Goal: Task Accomplishment & Management: Manage account settings

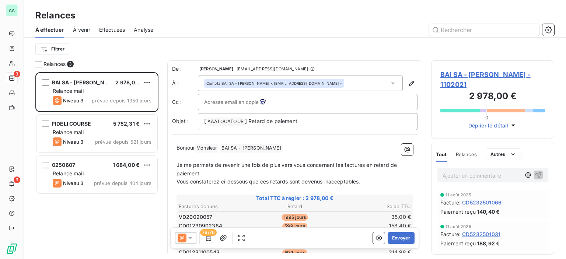
scroll to position [181, 117]
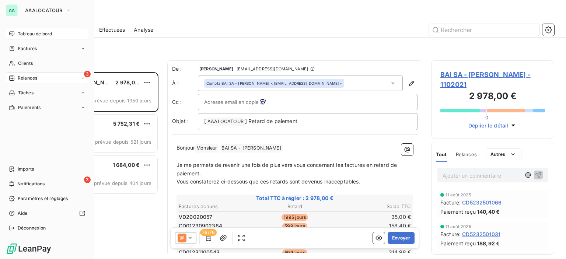
click at [35, 39] on div "Tableau de bord" at bounding box center [47, 34] width 82 height 12
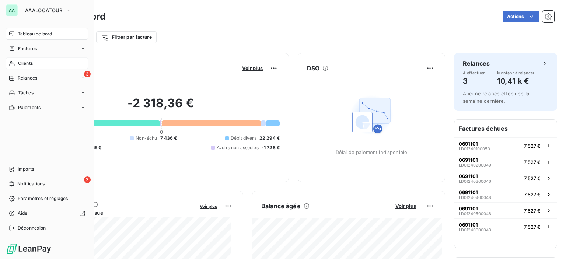
click at [38, 66] on div "Clients" at bounding box center [47, 63] width 82 height 12
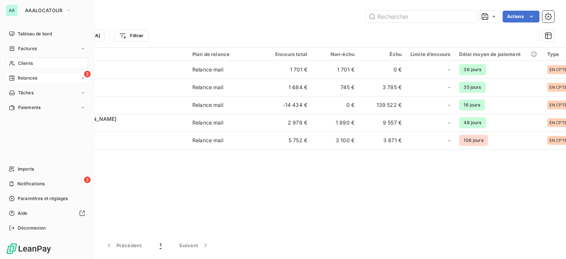
click at [29, 79] on span "Relances" at bounding box center [28, 78] width 20 height 7
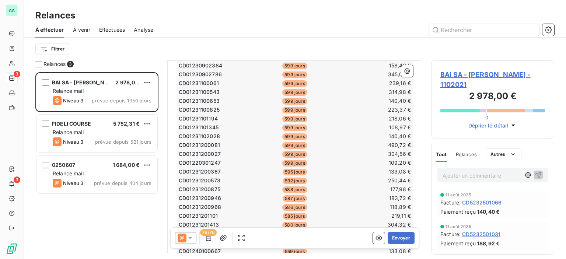
scroll to position [295, 0]
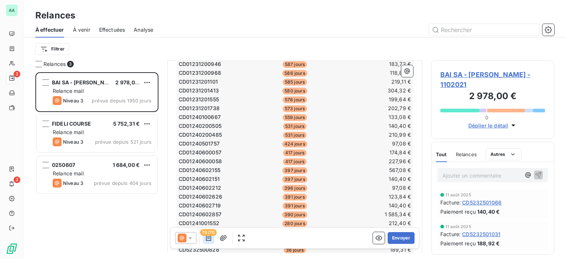
click at [207, 237] on icon "button" at bounding box center [208, 238] width 5 height 6
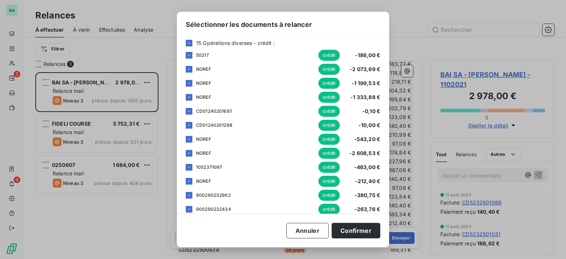
scroll to position [1063, 0]
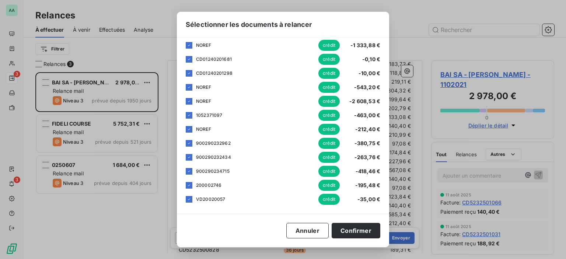
click at [135, 60] on div "Sélectionner les documents à relancer [PERSON_NAME] choisir les éléments que vo…" at bounding box center [283, 129] width 566 height 259
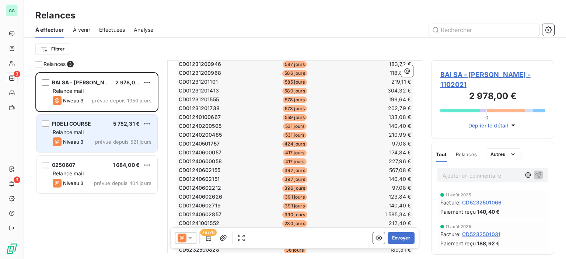
click at [88, 137] on div "Niveau 3 prévue depuis 521 jours" at bounding box center [102, 141] width 99 height 9
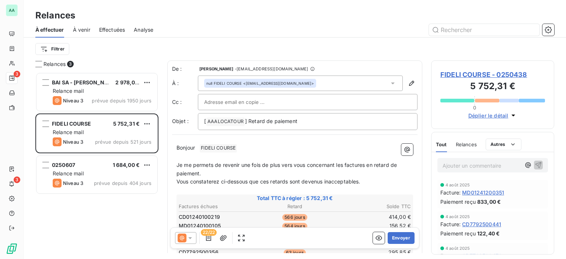
click at [205, 232] on span "22/22" at bounding box center [209, 232] width 16 height 7
click at [205, 236] on icon "button" at bounding box center [208, 237] width 7 height 7
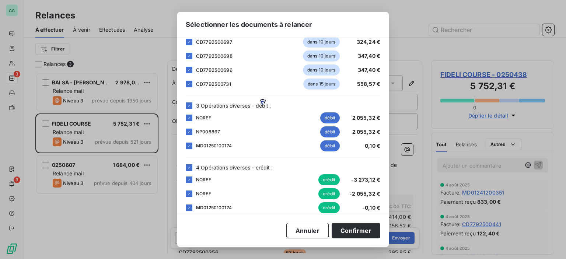
scroll to position [288, 0]
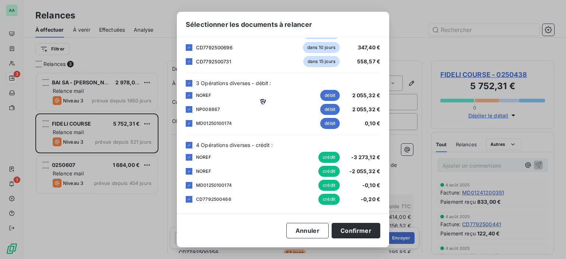
click at [139, 51] on div "Sélectionner les documents à relancer [PERSON_NAME] choisir les éléments que vo…" at bounding box center [283, 129] width 566 height 259
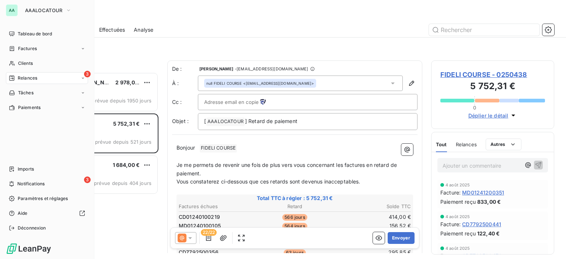
click at [13, 56] on nav "Tableau de bord Factures Clients 3 Relances Tâches Paiements" at bounding box center [47, 70] width 82 height 85
click at [14, 60] on icon at bounding box center [12, 63] width 6 height 6
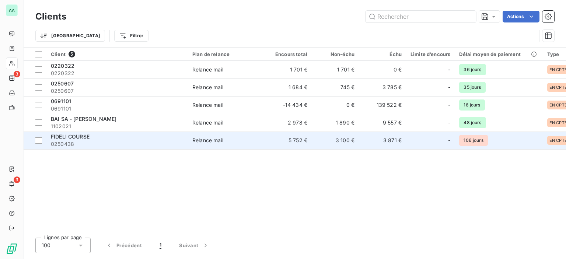
click at [79, 138] on span "FIDELI COURSE" at bounding box center [70, 136] width 39 height 6
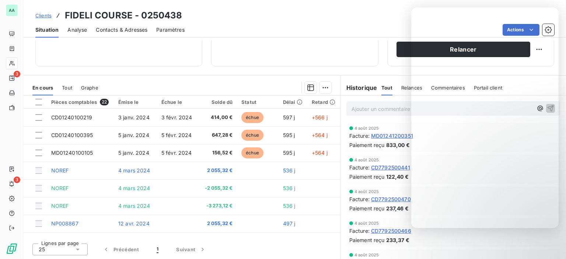
click at [335, 26] on div "Actions" at bounding box center [373, 30] width 360 height 12
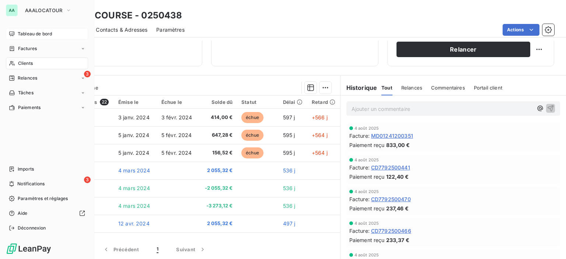
click at [26, 35] on span "Tableau de bord" at bounding box center [35, 34] width 34 height 7
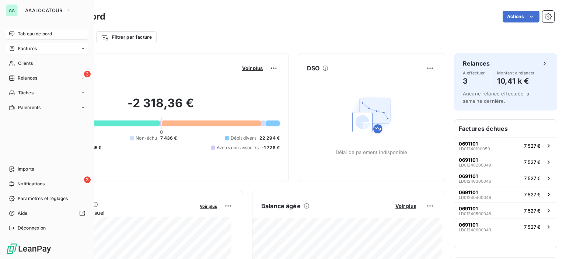
click at [27, 51] on span "Factures" at bounding box center [27, 48] width 19 height 7
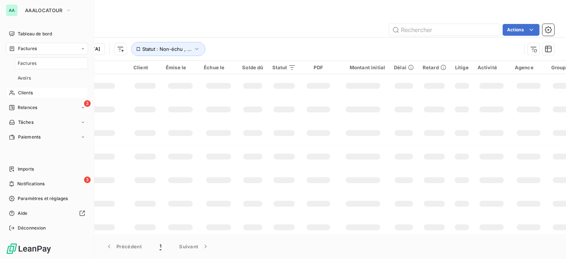
click at [28, 92] on span "Clients" at bounding box center [25, 92] width 15 height 7
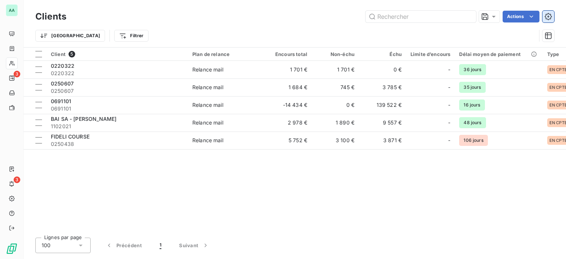
click at [549, 19] on icon "button" at bounding box center [547, 16] width 7 height 7
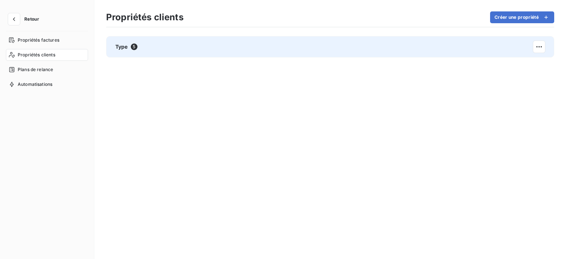
click at [141, 50] on div "Type 5" at bounding box center [330, 46] width 448 height 21
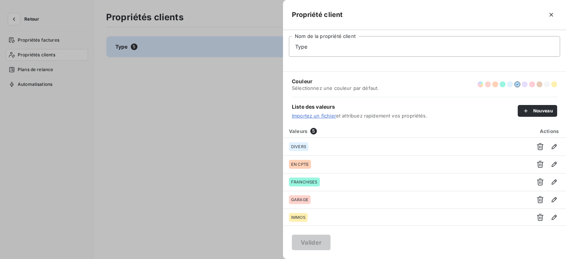
click at [149, 116] on div at bounding box center [283, 129] width 566 height 259
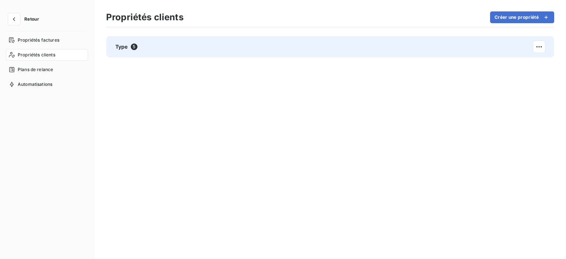
click at [333, 50] on div "Type 5" at bounding box center [330, 46] width 448 height 21
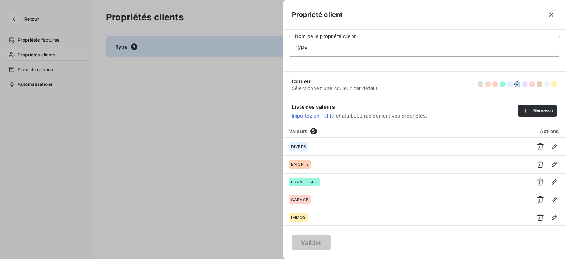
click at [115, 76] on div at bounding box center [283, 129] width 566 height 259
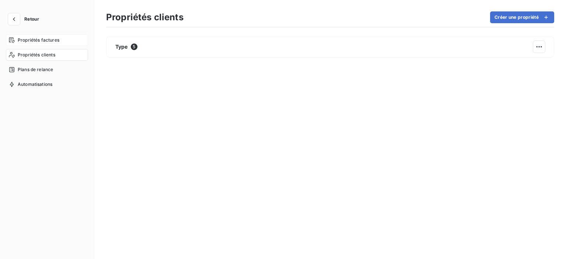
click at [33, 37] on span "Propriétés factures" at bounding box center [39, 40] width 42 height 7
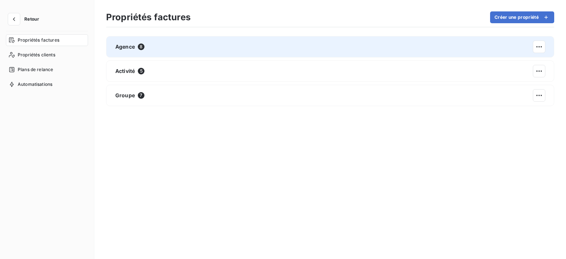
click at [156, 54] on div "Agence 8" at bounding box center [330, 46] width 448 height 21
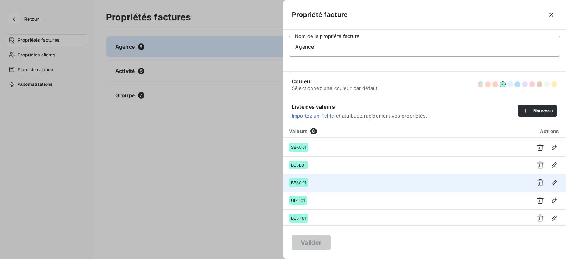
scroll to position [53, 0]
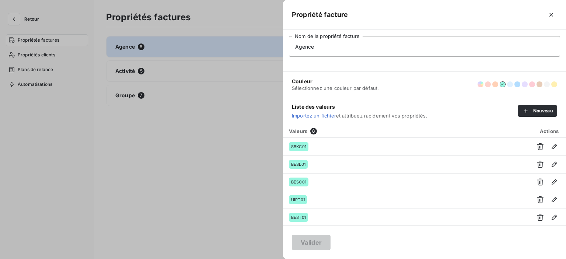
click at [208, 151] on div at bounding box center [283, 129] width 566 height 259
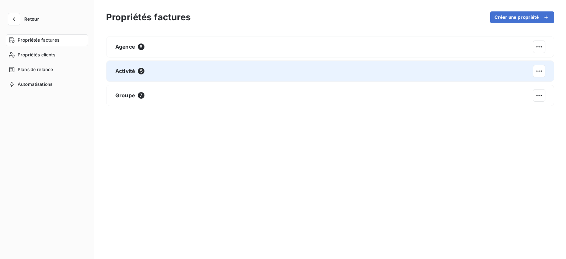
click at [183, 75] on div "Activité 5" at bounding box center [330, 70] width 448 height 21
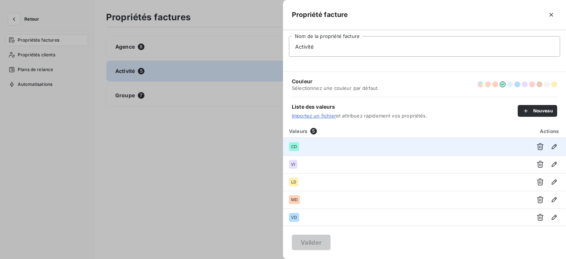
scroll to position [0, 0]
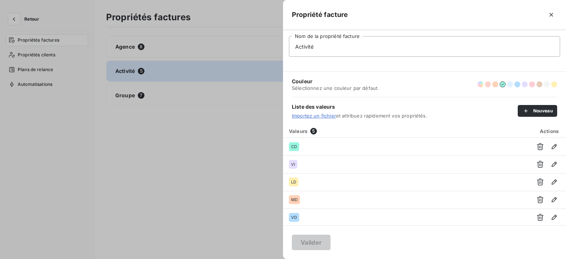
click at [242, 160] on div at bounding box center [283, 129] width 566 height 259
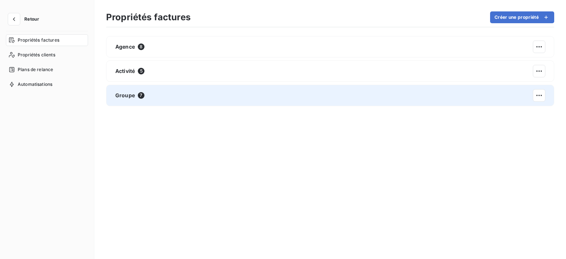
click at [195, 96] on div "Groupe 7" at bounding box center [330, 95] width 448 height 21
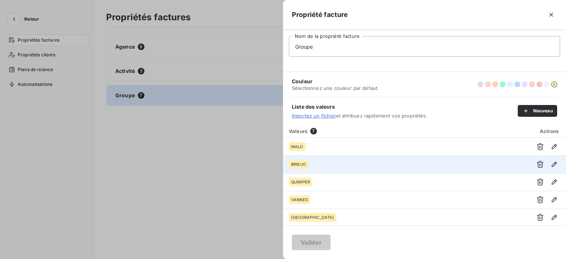
scroll to position [35, 0]
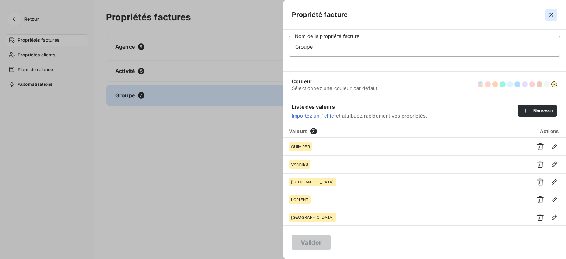
click at [555, 18] on button "button" at bounding box center [551, 15] width 12 height 12
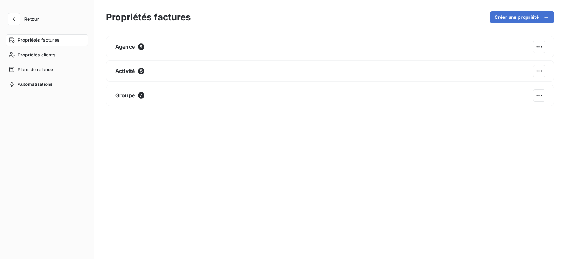
click at [31, 17] on span "Retour" at bounding box center [31, 19] width 15 height 4
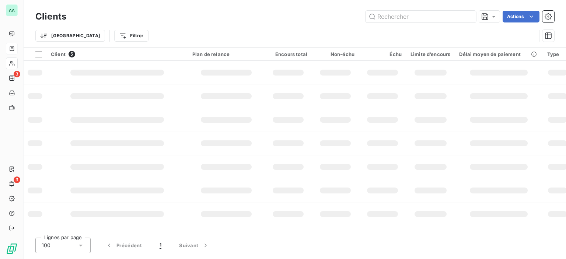
click at [13, 49] on icon at bounding box center [12, 49] width 6 height 6
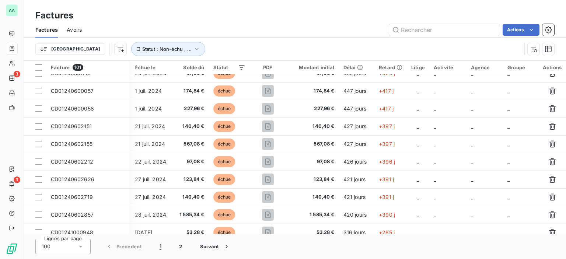
scroll to position [653, 121]
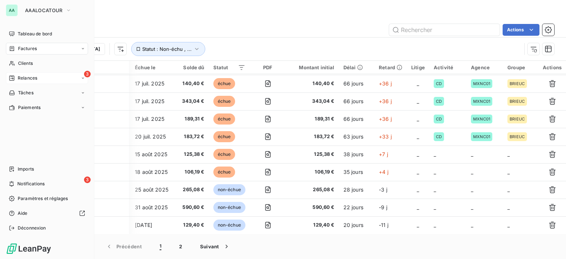
click at [27, 76] on span "Relances" at bounding box center [28, 78] width 20 height 7
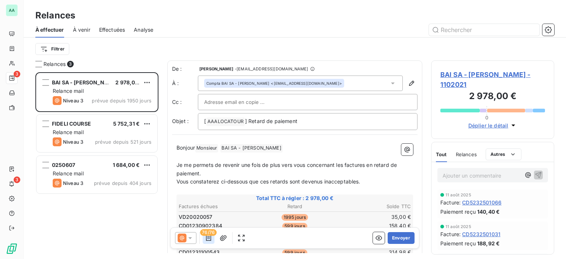
scroll to position [181, 117]
click at [209, 239] on icon "button" at bounding box center [208, 237] width 7 height 7
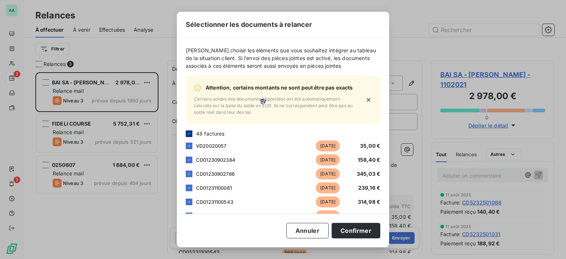
click at [189, 136] on icon at bounding box center [189, 133] width 4 height 4
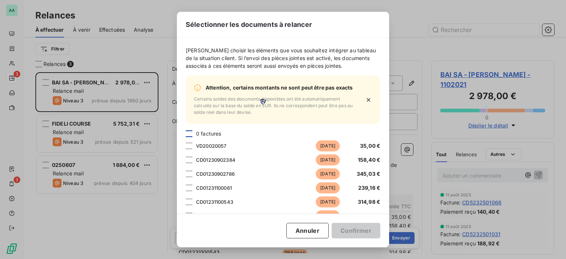
click at [189, 137] on div at bounding box center [189, 133] width 7 height 7
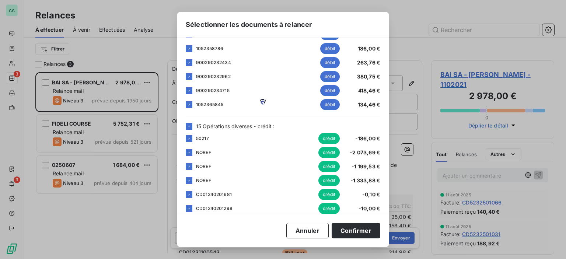
scroll to position [994, 0]
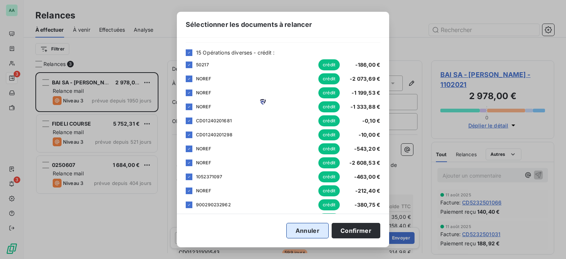
click at [314, 232] on button "Annuler" at bounding box center [307, 230] width 42 height 15
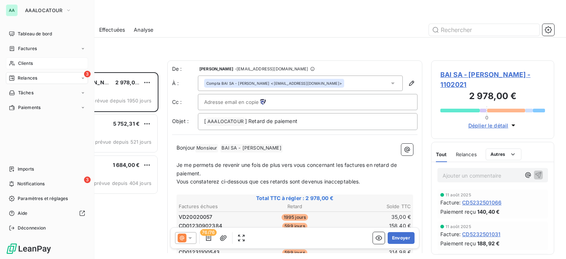
click at [16, 64] on div "Clients" at bounding box center [47, 63] width 82 height 12
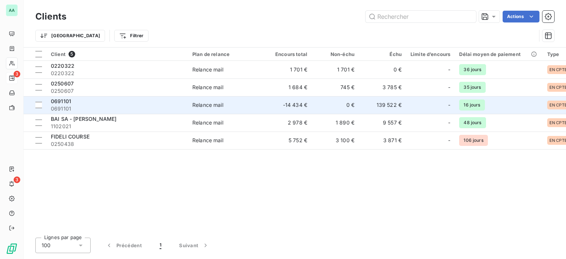
click at [296, 104] on td "-14 434 €" at bounding box center [287, 105] width 47 height 18
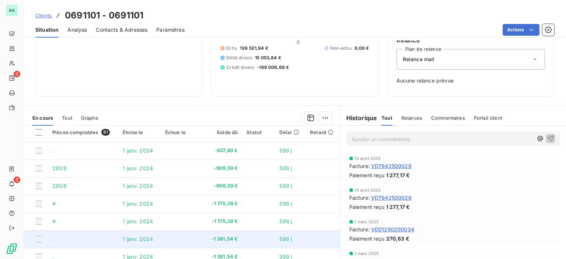
scroll to position [74, 0]
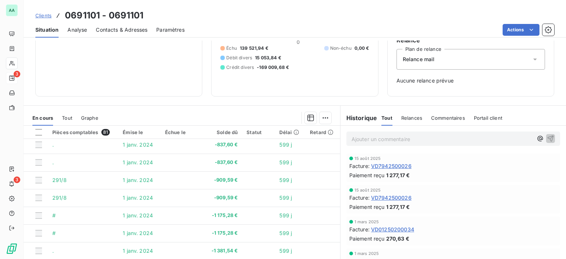
click at [114, 32] on span "Contacts & Adresses" at bounding box center [122, 29] width 52 height 7
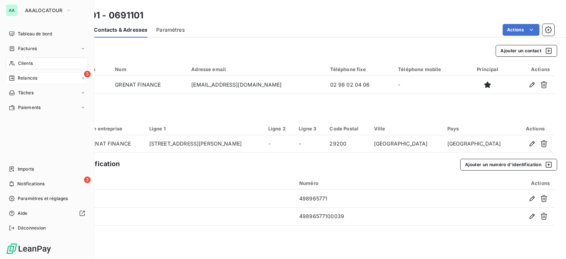
click at [20, 62] on span "Clients" at bounding box center [25, 63] width 15 height 7
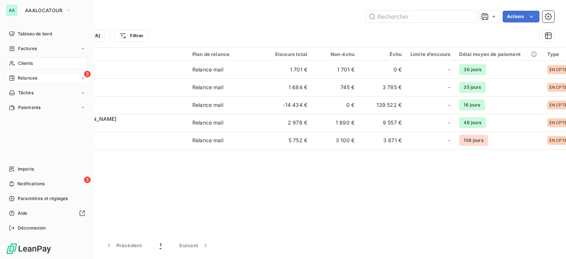
click at [20, 66] on span "Clients" at bounding box center [25, 63] width 15 height 7
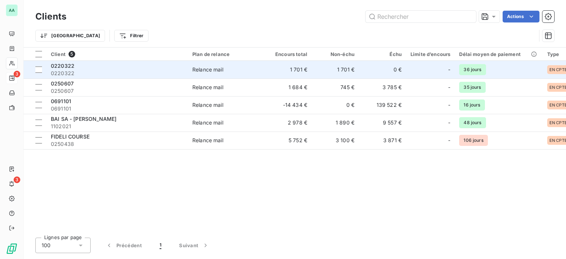
click at [112, 72] on span "0220322" at bounding box center [117, 73] width 133 height 7
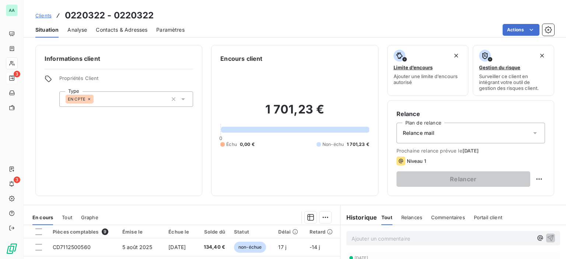
click at [105, 33] on span "Contacts & Adresses" at bounding box center [122, 29] width 52 height 7
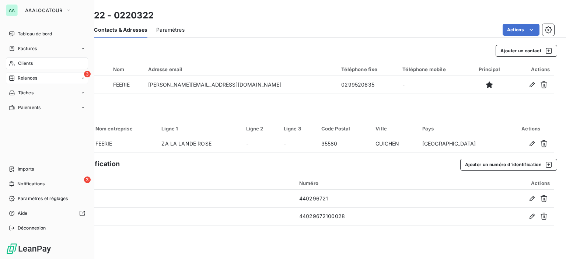
click at [27, 81] on span "Relances" at bounding box center [28, 78] width 20 height 7
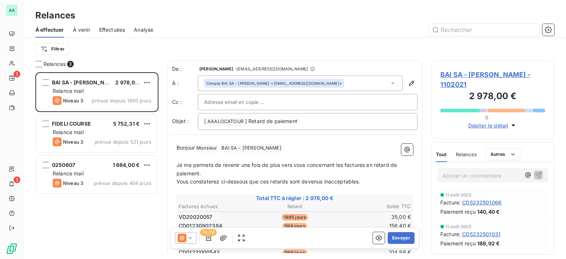
scroll to position [181, 117]
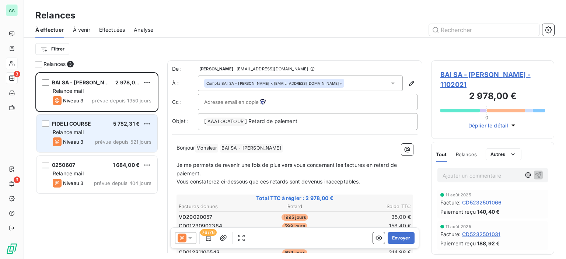
click at [92, 125] on div "FIDELI COURSE 5 752,31 €" at bounding box center [102, 123] width 99 height 7
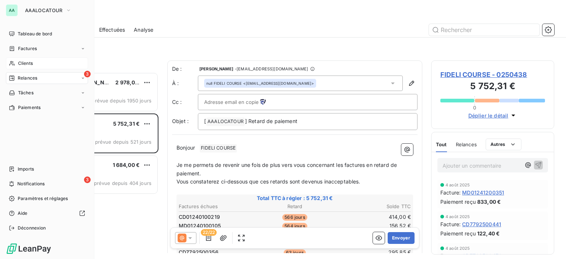
click at [19, 61] on span "Clients" at bounding box center [25, 63] width 15 height 7
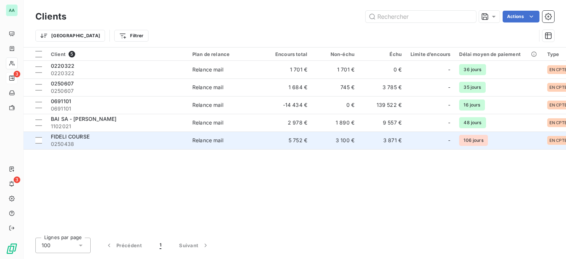
click at [80, 138] on span "FIDELI COURSE" at bounding box center [70, 136] width 39 height 6
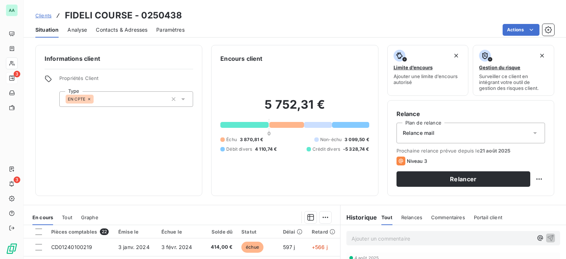
click at [112, 29] on span "Contacts & Adresses" at bounding box center [122, 29] width 52 height 7
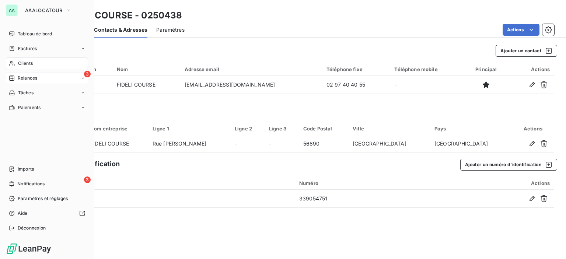
click at [28, 81] on span "Relances" at bounding box center [28, 78] width 20 height 7
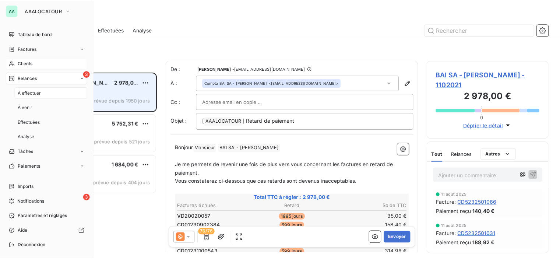
scroll to position [181, 117]
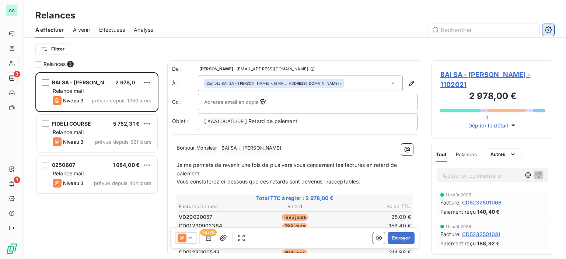
click at [550, 34] on button "button" at bounding box center [548, 30] width 12 height 12
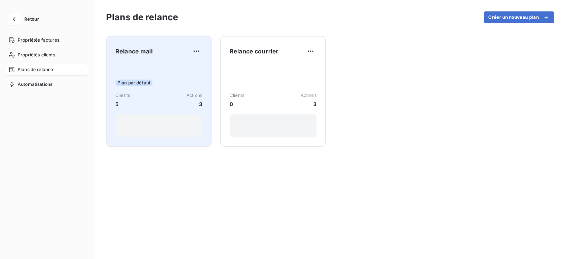
click at [157, 75] on div "Plan par défaut Clients 5 Actions 3" at bounding box center [158, 100] width 87 height 74
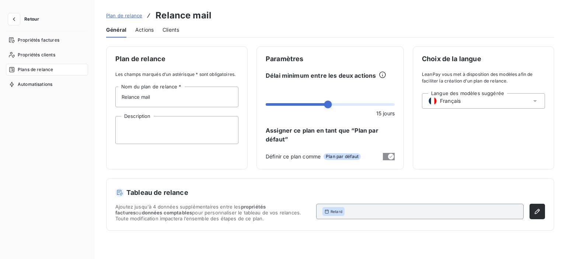
click at [141, 29] on span "Actions" at bounding box center [144, 29] width 18 height 7
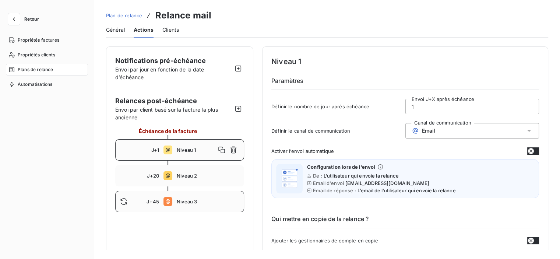
click at [181, 193] on div "J+45 Niveau 3" at bounding box center [179, 201] width 129 height 21
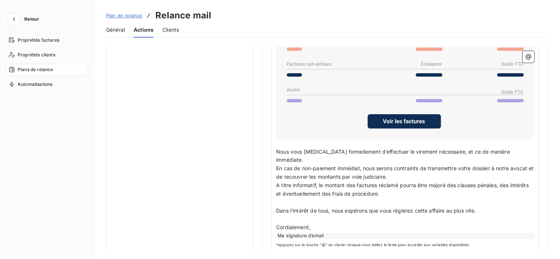
scroll to position [483, 0]
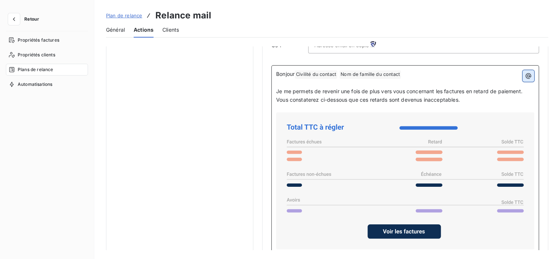
click at [525, 72] on icon "button" at bounding box center [528, 75] width 7 height 7
click at [326, 79] on p "﻿" at bounding box center [405, 83] width 258 height 8
click at [325, 74] on span "Civilité du contact ﻿" at bounding box center [316, 74] width 42 height 8
click at [328, 73] on span "Civilité du contact ﻿" at bounding box center [316, 74] width 42 height 8
click at [329, 75] on span "Civilité du contact ﻿" at bounding box center [316, 74] width 42 height 8
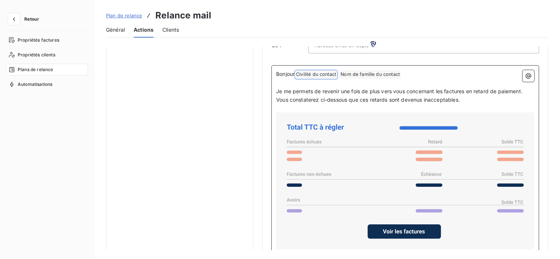
click at [357, 74] on span "Nom de famille du contact ﻿" at bounding box center [369, 74] width 61 height 8
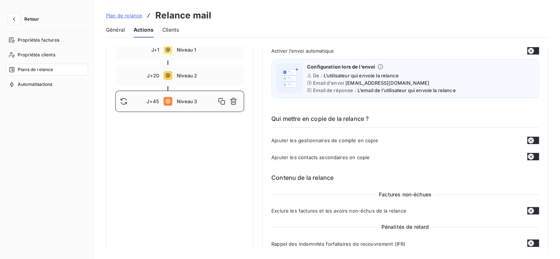
scroll to position [188, 0]
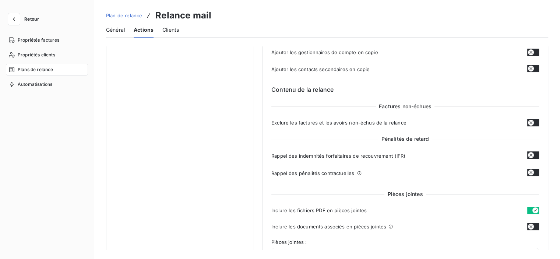
click at [533, 155] on button "button" at bounding box center [533, 154] width 12 height 7
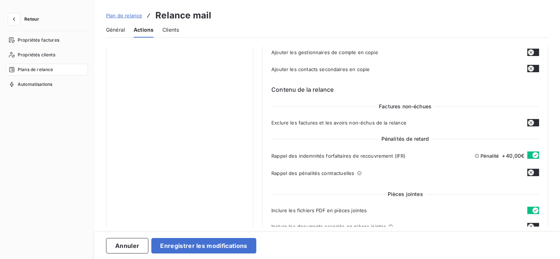
click at [533, 173] on button "button" at bounding box center [533, 172] width 12 height 7
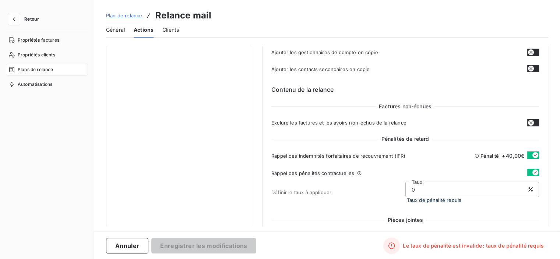
click at [534, 155] on icon "button" at bounding box center [535, 155] width 3 height 2
click at [532, 172] on icon "button" at bounding box center [535, 172] width 6 height 6
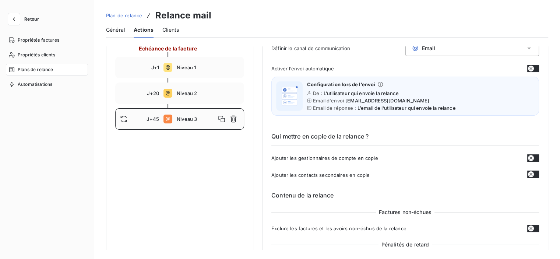
scroll to position [0, 0]
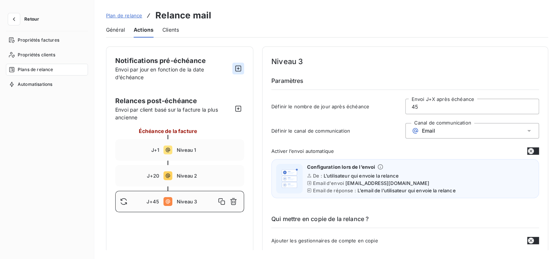
click at [241, 65] on icon "button" at bounding box center [238, 68] width 7 height 7
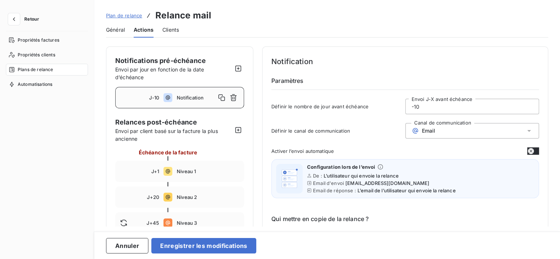
click at [434, 109] on input "-10" at bounding box center [472, 106] width 133 height 15
type input "-1"
type input "-10"
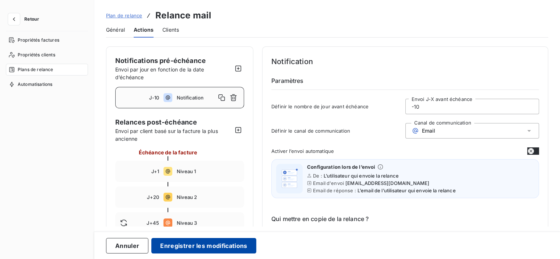
click at [189, 239] on button "Enregistrer les modifications" at bounding box center [203, 245] width 105 height 15
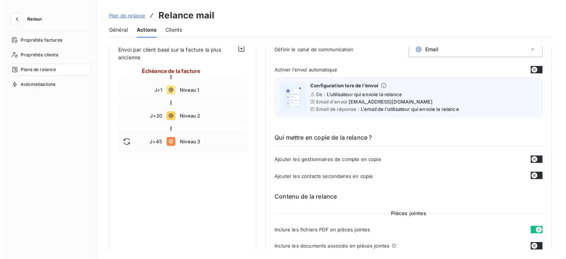
scroll to position [110, 0]
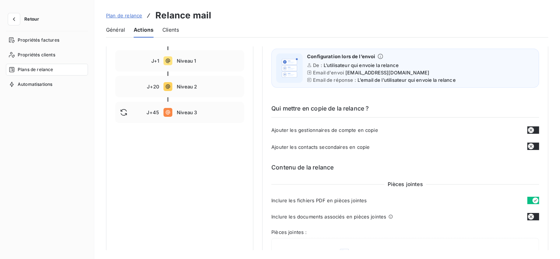
click at [177, 34] on div "Clients" at bounding box center [170, 29] width 17 height 15
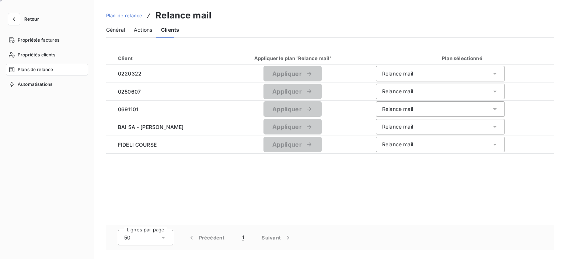
scroll to position [25, 0]
click at [148, 32] on span "Actions" at bounding box center [143, 29] width 18 height 7
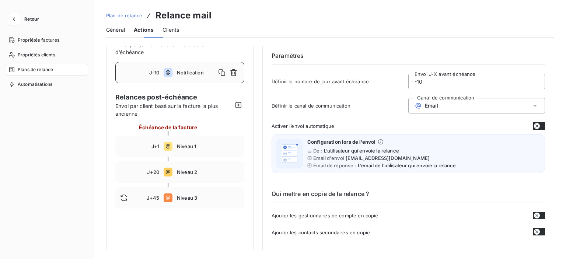
scroll to position [0, 0]
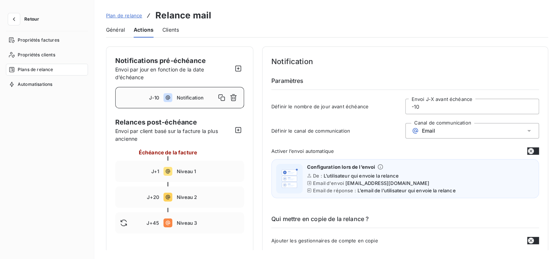
click at [168, 29] on span "Clients" at bounding box center [170, 29] width 17 height 7
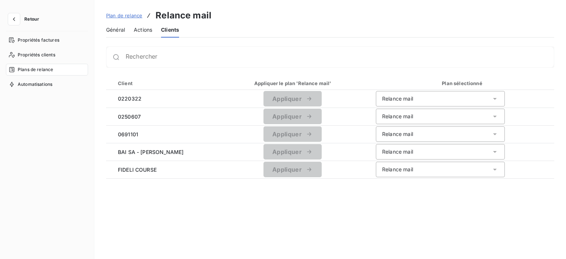
click at [119, 32] on span "Général" at bounding box center [115, 29] width 19 height 7
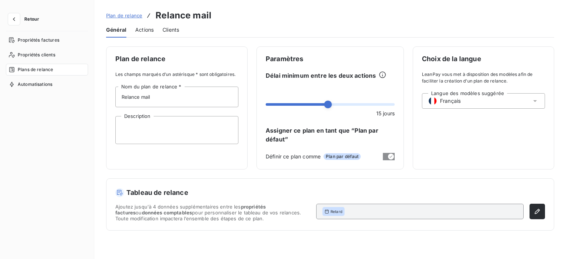
click at [39, 66] on div "Plans de relance" at bounding box center [47, 70] width 82 height 12
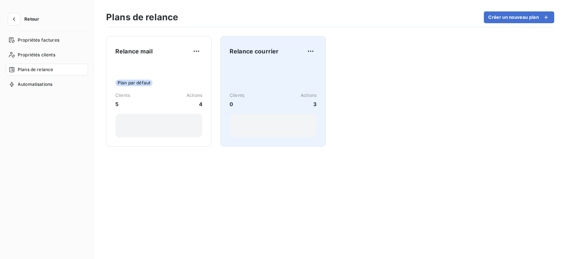
click at [264, 62] on div "Relance courrier Clients 0 Actions 3" at bounding box center [272, 91] width 87 height 92
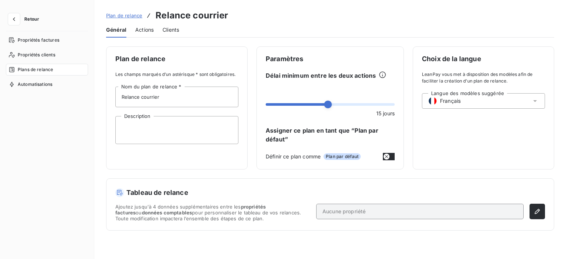
click at [38, 68] on span "Plans de relance" at bounding box center [35, 69] width 35 height 7
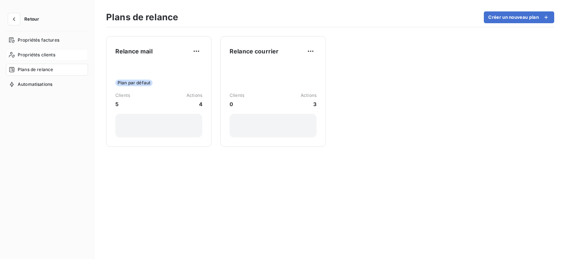
click at [37, 52] on span "Propriétés clients" at bounding box center [37, 55] width 38 height 7
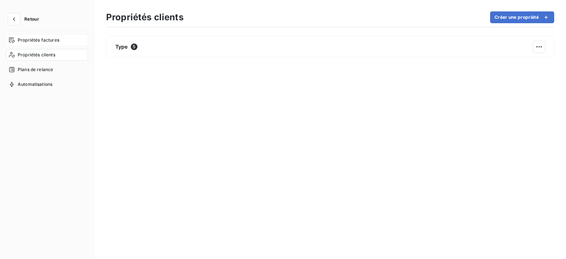
click at [44, 44] on div "Propriétés factures" at bounding box center [47, 40] width 82 height 12
click at [24, 18] on button "Retour" at bounding box center [25, 19] width 39 height 12
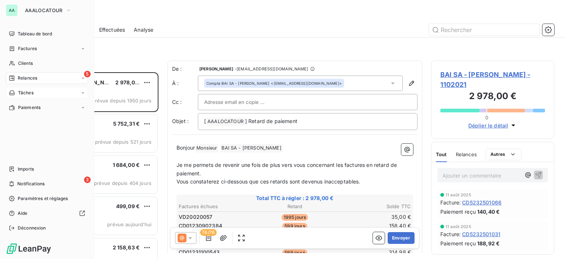
scroll to position [181, 117]
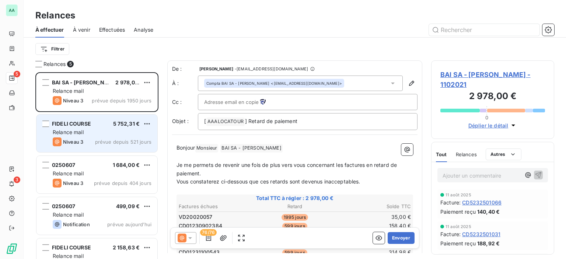
click at [107, 128] on div "FIDELI COURSE 5 752,31 € Relance mail Niveau 3 prévue depuis 521 jours" at bounding box center [96, 134] width 121 height 38
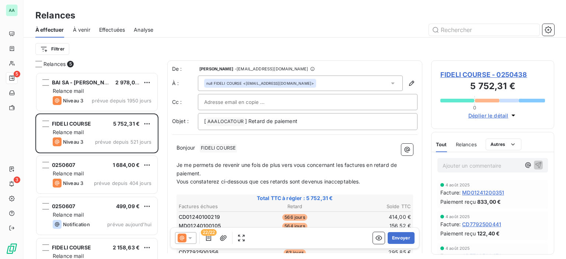
click at [108, 27] on span "Effectuées" at bounding box center [112, 29] width 26 height 7
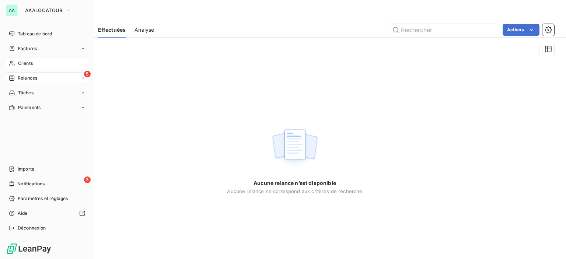
click at [17, 61] on div "Clients" at bounding box center [47, 63] width 82 height 12
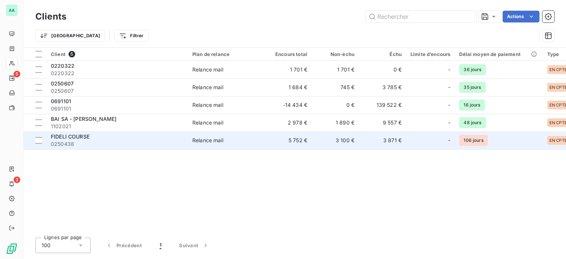
click at [84, 140] on span "FIDELI COURSE" at bounding box center [70, 136] width 39 height 6
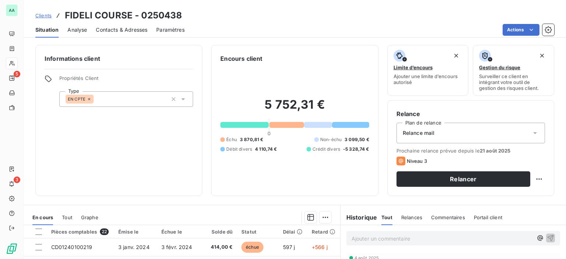
click at [83, 32] on span "Analyse" at bounding box center [77, 29] width 20 height 7
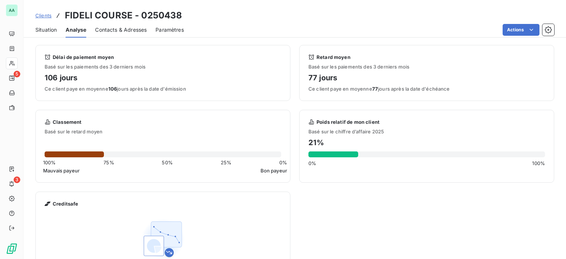
click at [49, 26] on span "Situation" at bounding box center [45, 29] width 21 height 7
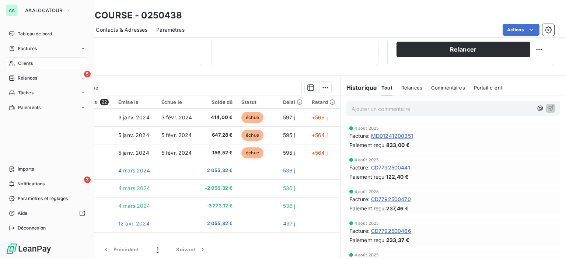
click at [27, 63] on span "Clients" at bounding box center [25, 63] width 15 height 7
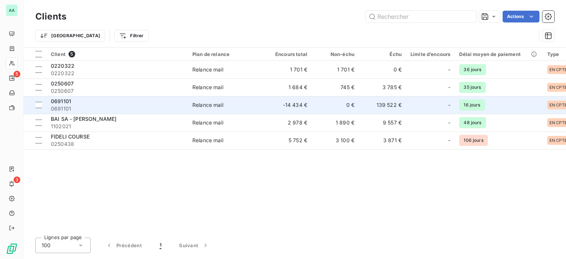
click at [292, 109] on td "-14 434 €" at bounding box center [287, 105] width 47 height 18
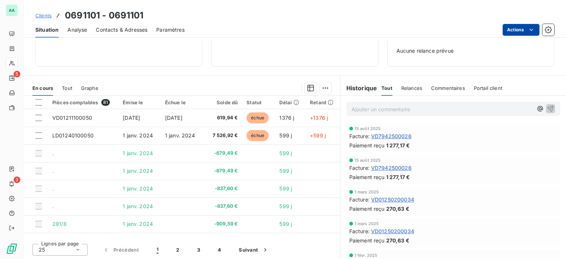
click at [537, 29] on html "AA 5 3 Clients 0691101 - 0691101 Situation Analyse Contacts & Adresses Paramètr…" at bounding box center [283, 129] width 566 height 259
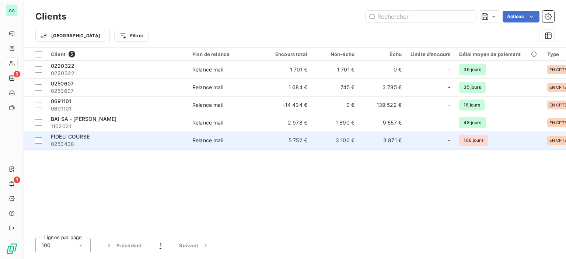
click at [86, 137] on span "FIDELI COURSE" at bounding box center [70, 136] width 39 height 6
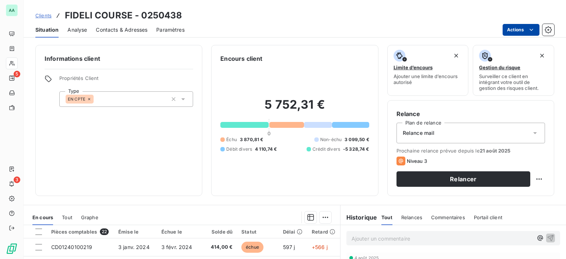
click at [536, 27] on html "AA 5 3 Clients FIDELI COURSE - 0250438 Situation Analyse Contacts & Adresses Pa…" at bounding box center [283, 129] width 566 height 259
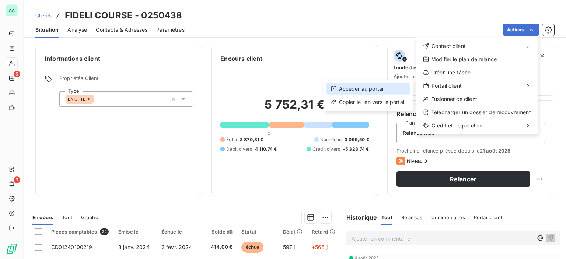
click at [373, 87] on div "Accéder au portail" at bounding box center [368, 89] width 84 height 12
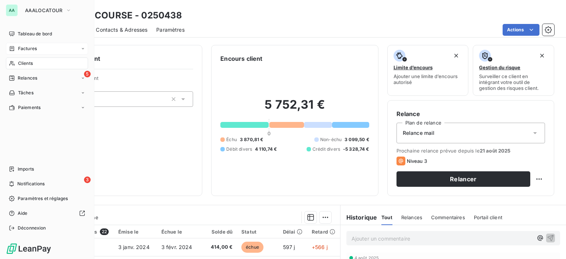
click at [27, 48] on span "Factures" at bounding box center [27, 48] width 19 height 7
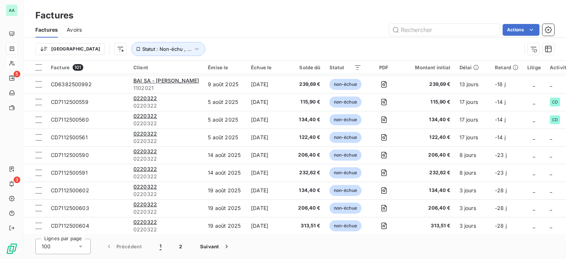
scroll to position [700, 0]
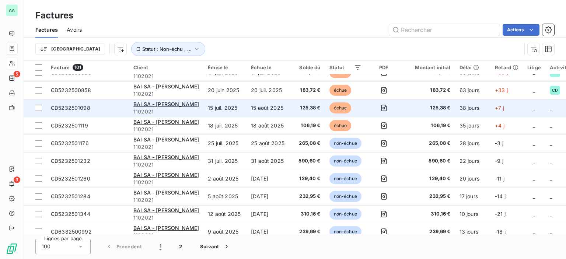
click at [391, 115] on td at bounding box center [384, 108] width 36 height 18
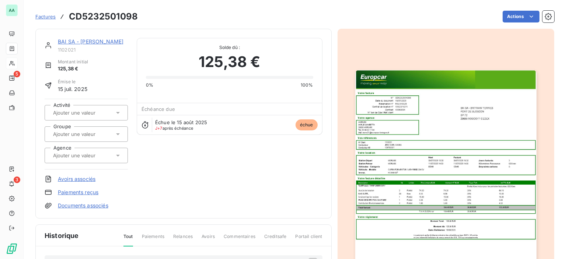
click at [394, 103] on img "button" at bounding box center [445, 198] width 181 height 256
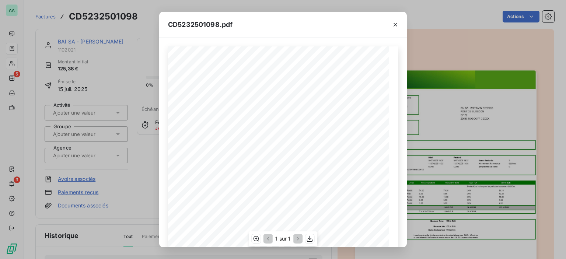
scroll to position [37, 0]
click at [253, 237] on icon "button" at bounding box center [255, 238] width 7 height 7
click at [397, 25] on icon "button" at bounding box center [394, 24] width 7 height 7
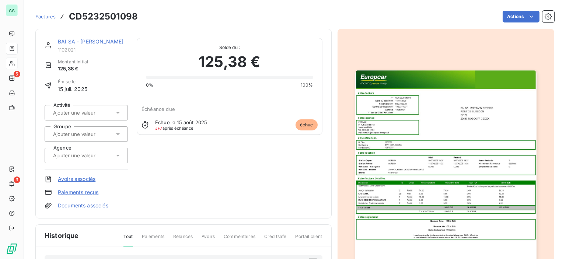
click at [118, 113] on icon at bounding box center [117, 112] width 7 height 7
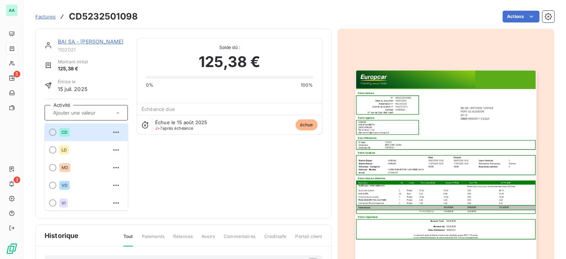
click at [118, 113] on icon at bounding box center [117, 112] width 7 height 7
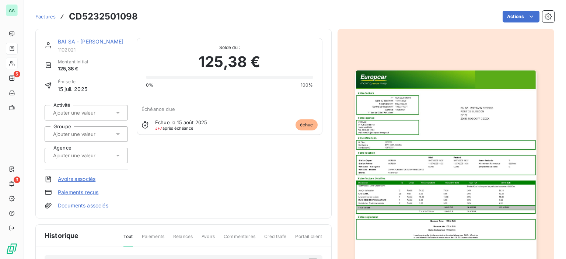
click at [119, 134] on icon at bounding box center [117, 133] width 7 height 7
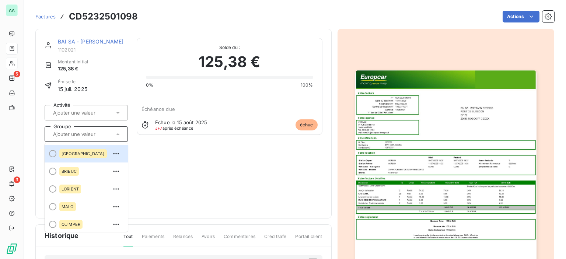
click at [119, 134] on icon at bounding box center [117, 133] width 7 height 7
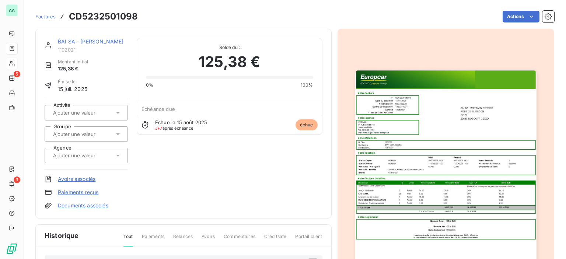
click at [116, 155] on icon at bounding box center [118, 156] width 4 height 2
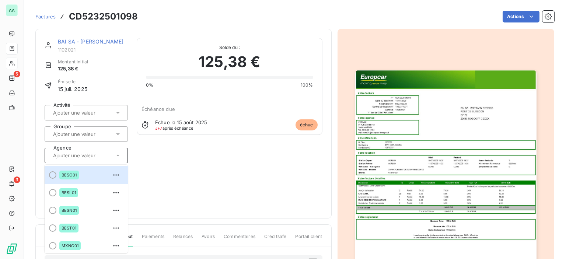
click at [116, 154] on icon at bounding box center [117, 155] width 7 height 7
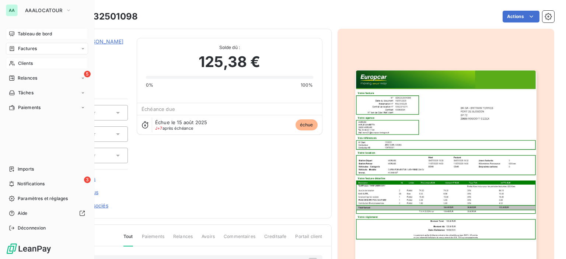
click at [32, 37] on span "Tableau de bord" at bounding box center [35, 34] width 34 height 7
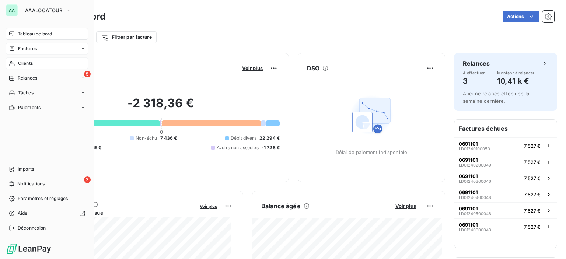
click at [32, 53] on div "Factures" at bounding box center [47, 49] width 82 height 12
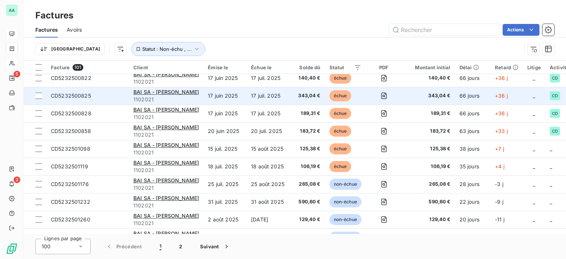
scroll to position [626, 0]
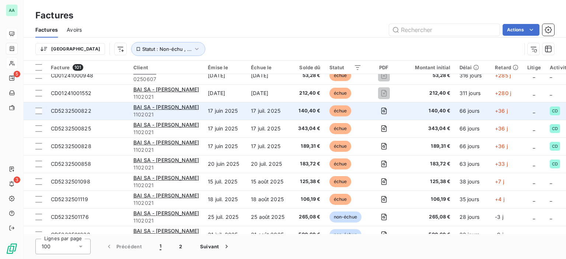
click at [398, 116] on td at bounding box center [384, 111] width 36 height 18
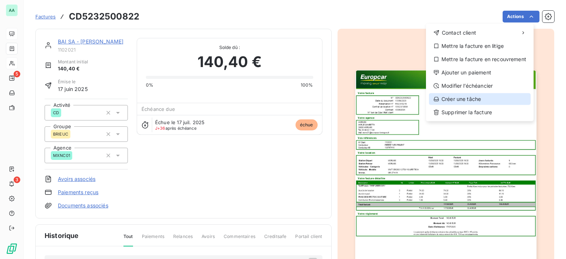
click at [456, 102] on div "Créer une tâche" at bounding box center [480, 99] width 102 height 12
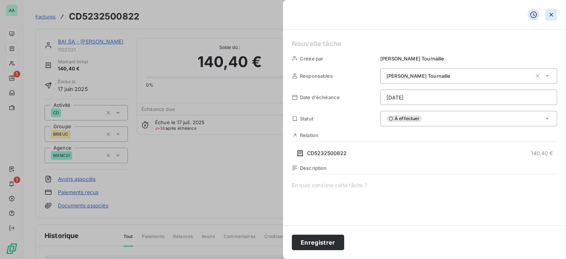
click at [550, 17] on icon "button" at bounding box center [550, 14] width 7 height 7
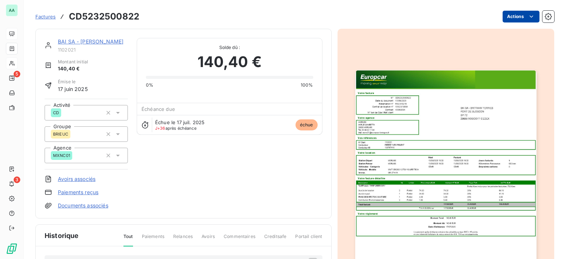
click at [515, 15] on html "AA 5 3 Factures CD5232500822 Actions BAI SA - [PERSON_NAME] 1102021 Montant ini…" at bounding box center [283, 129] width 566 height 259
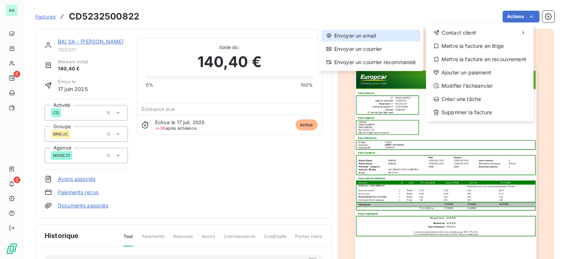
click at [362, 36] on div "Envoyer un email" at bounding box center [370, 36] width 99 height 12
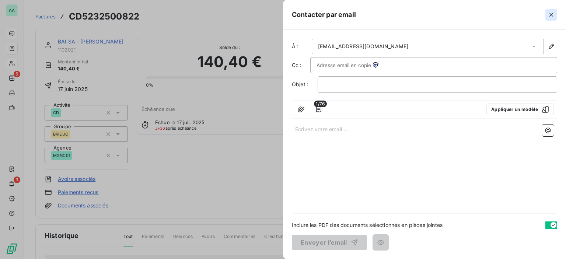
click at [550, 16] on icon "button" at bounding box center [551, 15] width 4 height 4
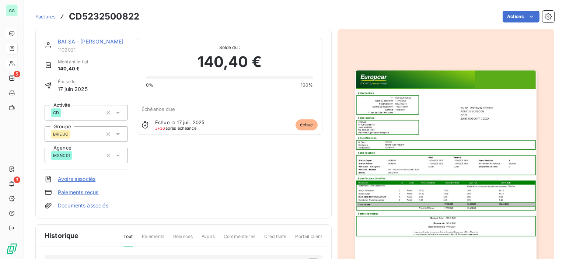
click at [53, 15] on span "Factures" at bounding box center [45, 17] width 20 height 6
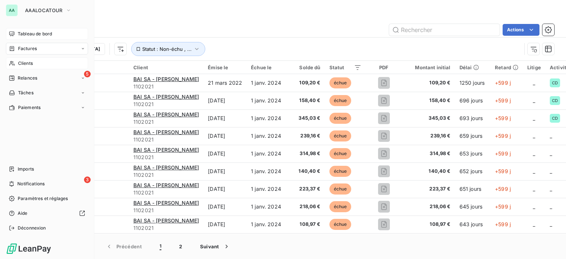
click at [15, 63] on icon at bounding box center [12, 63] width 6 height 6
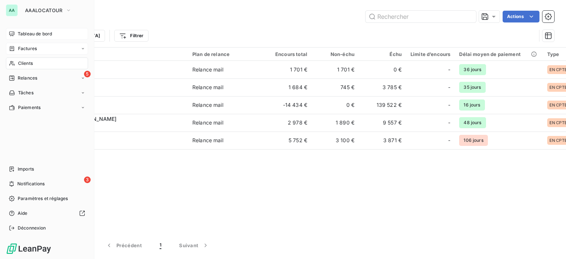
click at [24, 52] on div "Factures" at bounding box center [47, 49] width 82 height 12
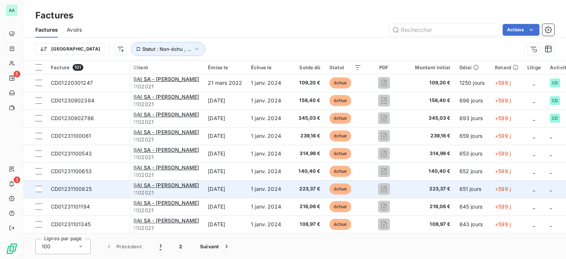
scroll to position [0, 121]
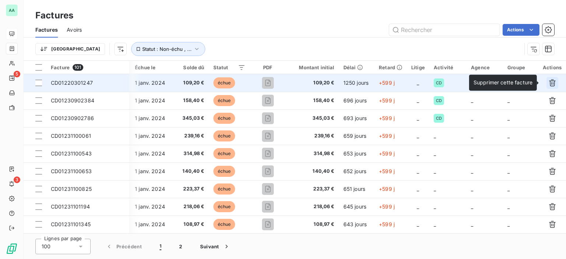
click at [550, 82] on icon "button" at bounding box center [552, 83] width 7 height 7
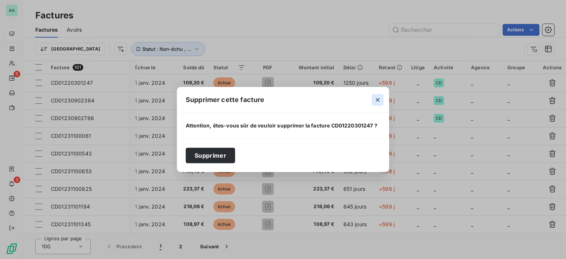
click at [376, 101] on icon "button" at bounding box center [378, 100] width 4 height 4
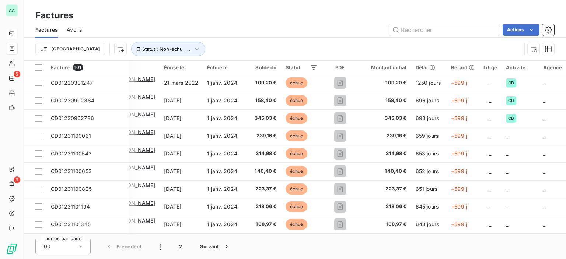
scroll to position [0, 0]
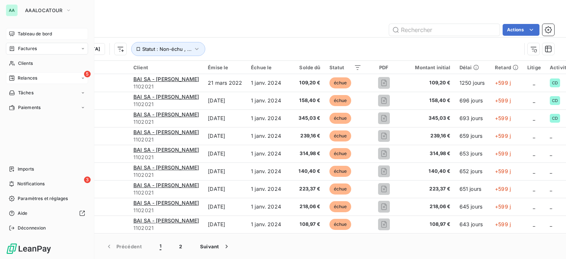
click at [24, 78] on span "Relances" at bounding box center [28, 78] width 20 height 7
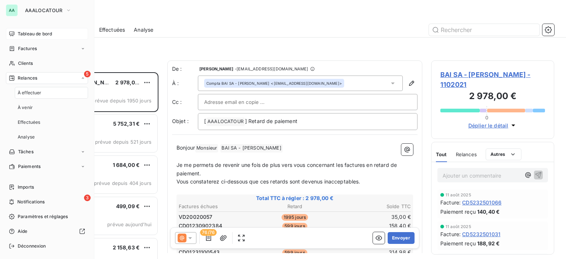
scroll to position [181, 117]
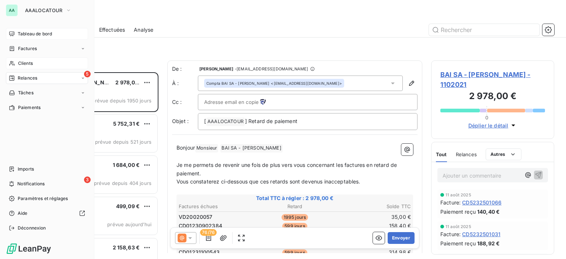
click at [14, 61] on icon at bounding box center [12, 63] width 6 height 6
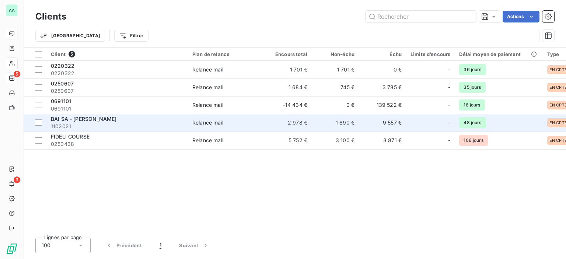
click at [81, 123] on span "1102021" at bounding box center [117, 126] width 133 height 7
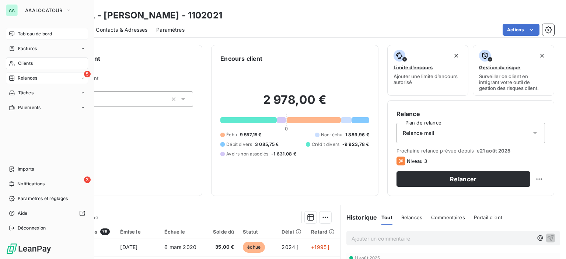
click at [27, 69] on div "Clients" at bounding box center [47, 63] width 82 height 12
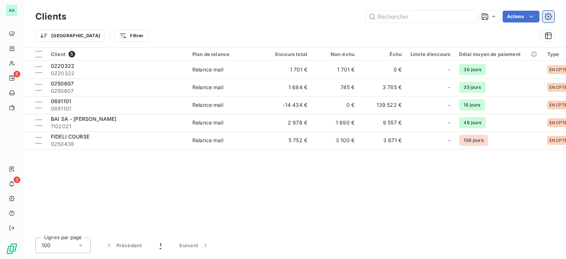
click at [551, 16] on icon "button" at bounding box center [547, 16] width 7 height 7
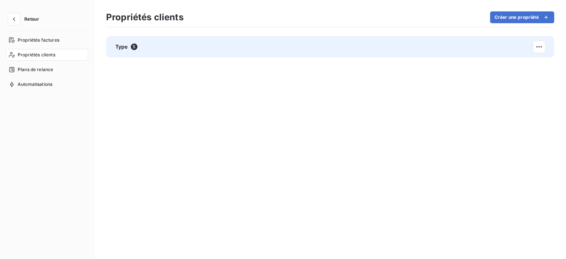
click at [119, 44] on span "Type" at bounding box center [121, 46] width 13 height 7
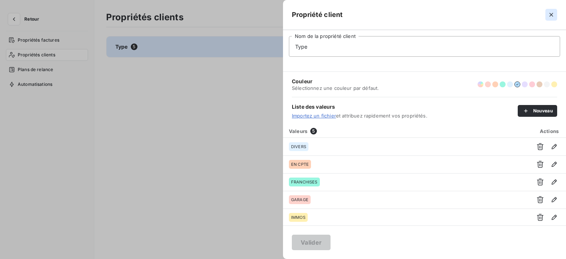
click at [553, 15] on icon "button" at bounding box center [550, 14] width 7 height 7
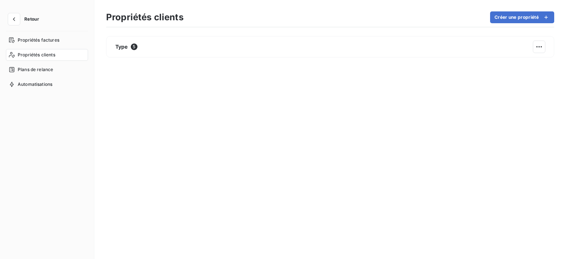
click at [37, 57] on span "Propriétés clients" at bounding box center [37, 55] width 38 height 7
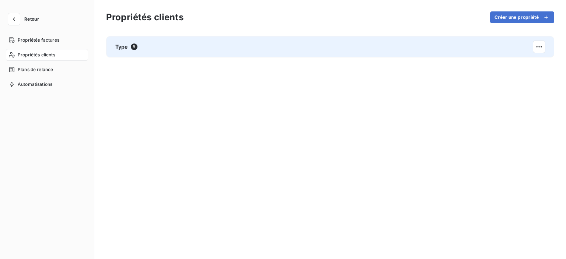
click at [130, 48] on div "Type 5" at bounding box center [126, 46] width 22 height 7
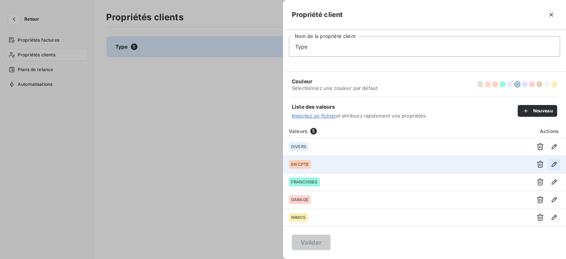
click at [550, 163] on icon "button" at bounding box center [553, 164] width 7 height 7
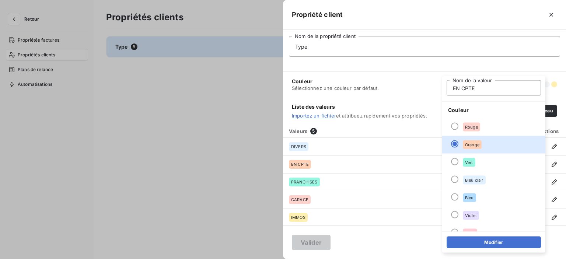
click at [466, 88] on input "EN CPTE" at bounding box center [493, 87] width 94 height 15
type input "EN COMPTE"
click at [479, 241] on button "Modifier" at bounding box center [493, 242] width 94 height 12
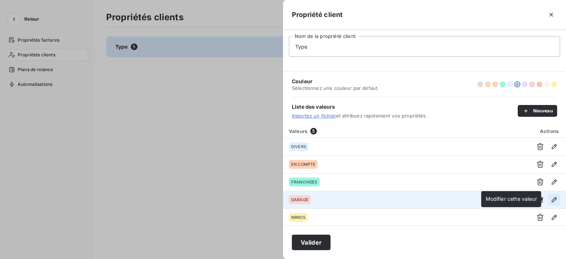
click at [551, 200] on icon "button" at bounding box center [553, 199] width 5 height 5
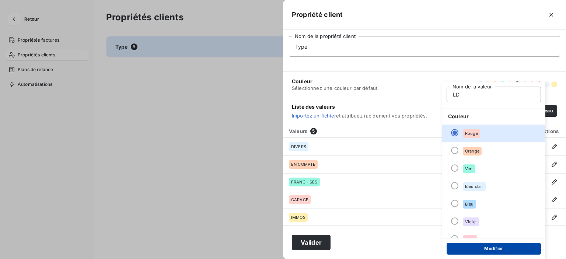
type input "LD"
click at [491, 251] on button "Modifier" at bounding box center [493, 249] width 94 height 12
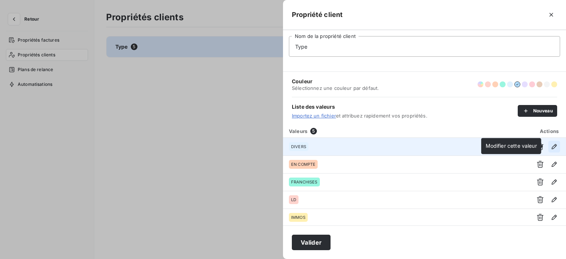
click at [552, 145] on icon "button" at bounding box center [553, 146] width 5 height 5
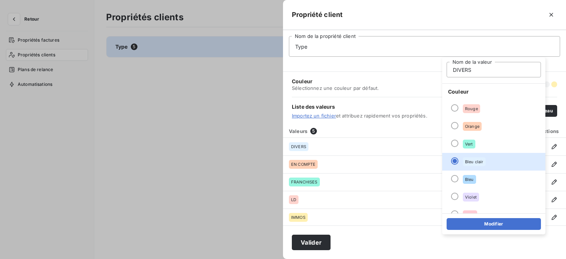
click at [451, 70] on input "DIVERS" at bounding box center [493, 69] width 94 height 15
type input "P DIVERS"
click at [486, 222] on button "Modifier" at bounding box center [493, 224] width 94 height 12
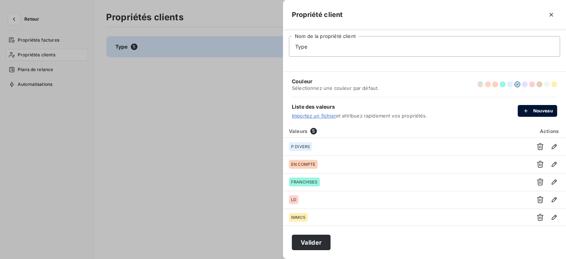
click at [533, 110] on button "Nouveau" at bounding box center [536, 111] width 39 height 12
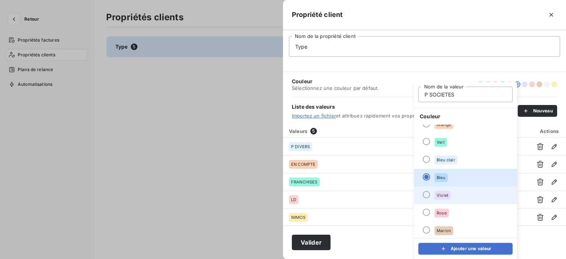
scroll to position [27, 0]
type input "P SOCIETES"
click at [440, 196] on span "Violet" at bounding box center [442, 195] width 12 height 4
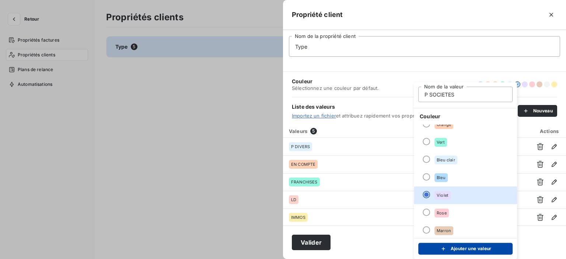
click at [453, 247] on button "Ajouter une valeur" at bounding box center [465, 249] width 94 height 12
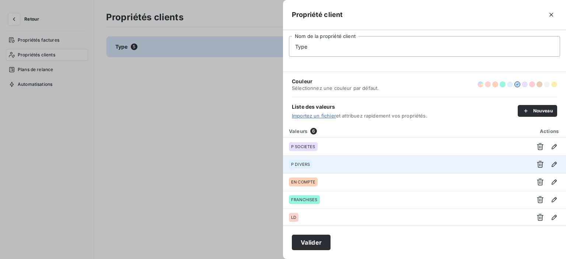
scroll to position [18, 0]
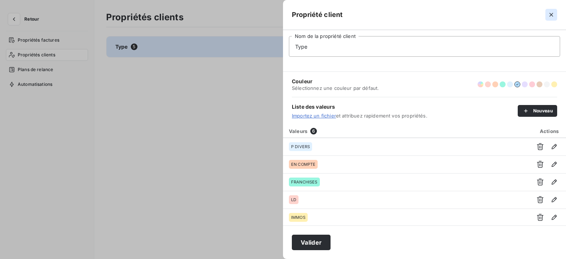
click at [551, 13] on icon "button" at bounding box center [550, 14] width 7 height 7
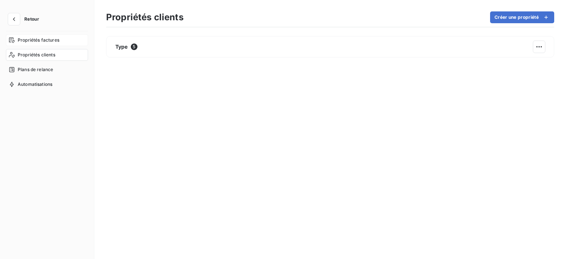
click at [48, 41] on span "Propriétés factures" at bounding box center [39, 40] width 42 height 7
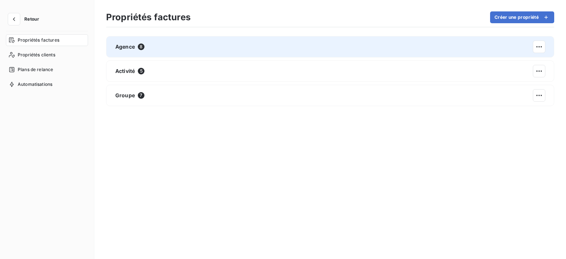
click at [133, 51] on div "Agence 8" at bounding box center [330, 46] width 448 height 21
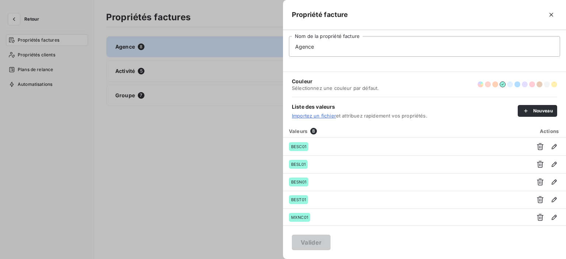
click at [320, 115] on link "Importez un fichier" at bounding box center [314, 116] width 44 height 6
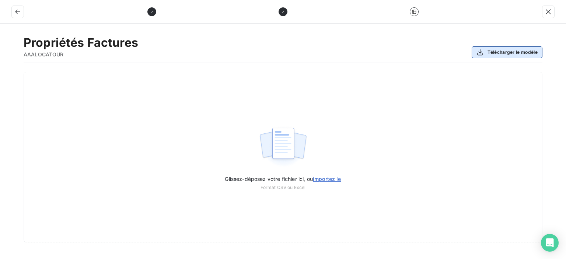
click at [517, 53] on button "Télécharger le modèle" at bounding box center [506, 52] width 71 height 12
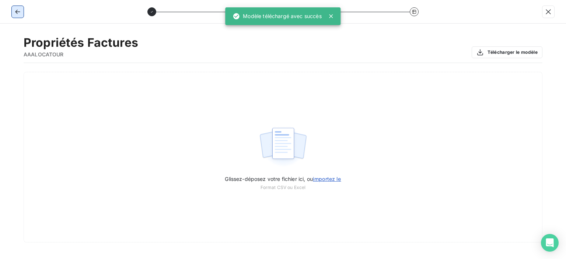
click at [18, 14] on icon "button" at bounding box center [17, 11] width 7 height 7
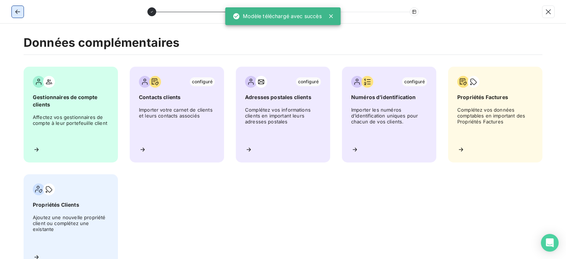
click at [18, 14] on icon "button" at bounding box center [17, 11] width 7 height 7
